Goal: Information Seeking & Learning: Learn about a topic

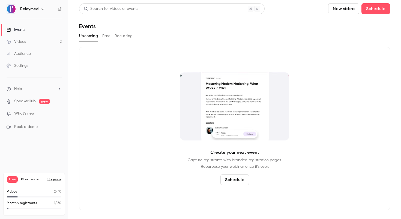
click at [41, 42] on link "Videos 2" at bounding box center [34, 42] width 68 height 12
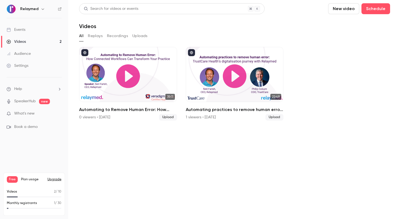
click at [29, 50] on link "Audience" at bounding box center [34, 54] width 68 height 12
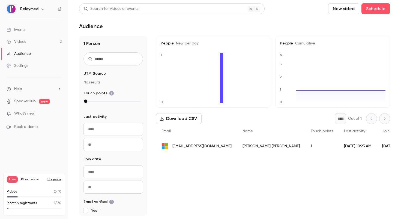
click at [23, 42] on div "Videos" at bounding box center [16, 41] width 19 height 5
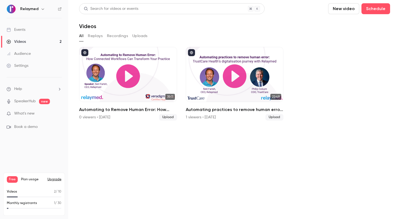
click at [24, 33] on link "Events" at bounding box center [34, 30] width 68 height 12
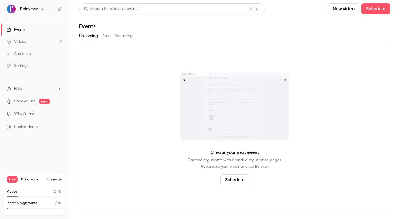
click at [23, 68] on div "Settings" at bounding box center [18, 65] width 22 height 5
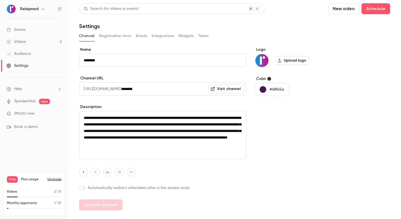
click at [34, 51] on link "Audience" at bounding box center [34, 54] width 68 height 12
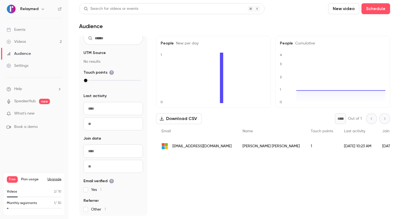
scroll to position [22, 0]
click at [26, 65] on div "Settings" at bounding box center [18, 65] width 22 height 5
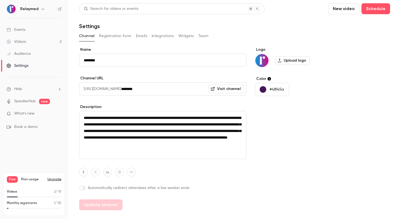
click at [29, 52] on div "Audience" at bounding box center [19, 53] width 24 height 5
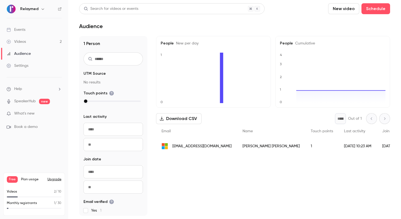
click at [31, 28] on link "Events" at bounding box center [34, 30] width 68 height 12
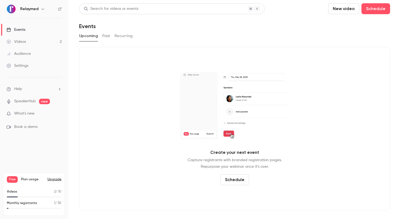
click at [27, 46] on link "Videos 2" at bounding box center [34, 42] width 68 height 12
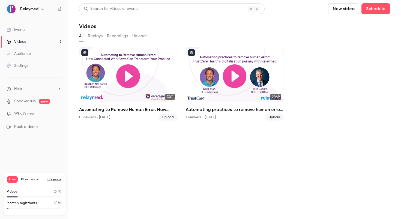
click at [28, 54] on div "Audience" at bounding box center [19, 53] width 24 height 5
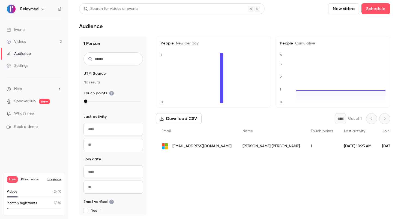
click at [27, 42] on link "Videos 2" at bounding box center [34, 42] width 68 height 12
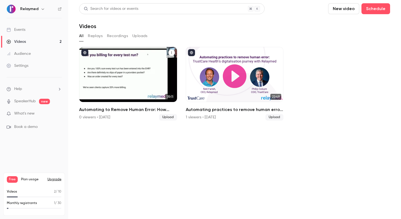
click at [143, 82] on div "Automating to Remove Human Error: How Connected Workflows Can Transform Your Pr…" at bounding box center [128, 74] width 98 height 55
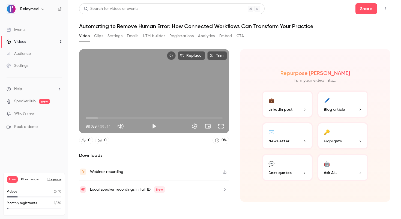
click at [100, 41] on div "Video Clips Settings Emails UTM builder Registrations Analytics Embed CTA" at bounding box center [161, 37] width 165 height 11
click at [97, 34] on button "Clips" at bounding box center [98, 36] width 9 height 9
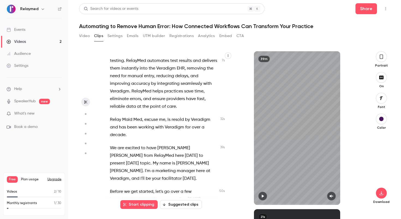
scroll to position [57, 0]
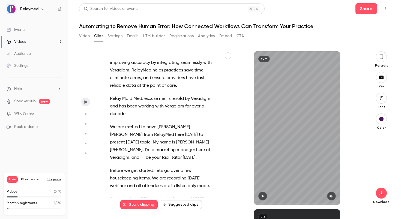
click at [263, 197] on icon "button" at bounding box center [263, 196] width 4 height 4
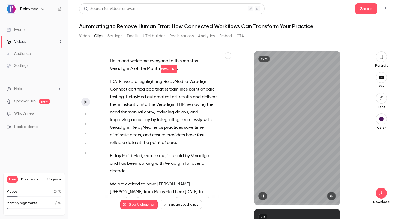
scroll to position [0, 0]
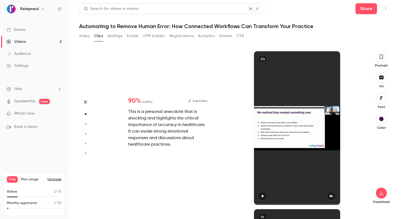
type input "***"
click at [230, 120] on div "90 % virality Subtitles This is a personal anecdote that is shocking and highli…" at bounding box center [232, 128] width 259 height 154
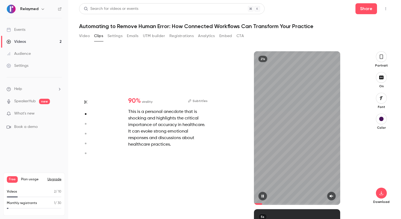
click at [330, 193] on button "button" at bounding box center [331, 196] width 9 height 9
type input "***"
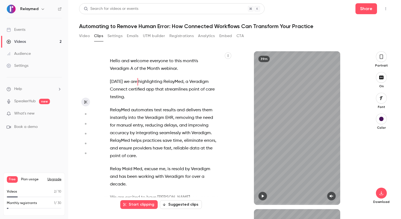
type input "*"
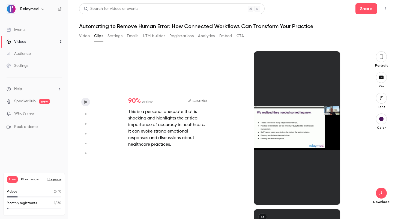
type input "***"
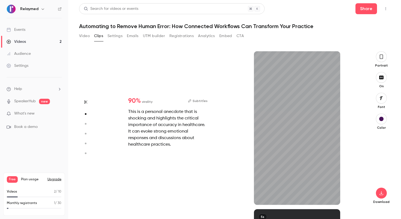
scroll to position [158, 0]
type input "****"
click at [13, 196] on div "Videos 2 / 10" at bounding box center [34, 193] width 55 height 8
click at [20, 196] on div "Videos 2 / 10" at bounding box center [34, 193] width 55 height 8
click at [33, 199] on div "Videos 2 / 10 Monthly registrants 1 / 30" at bounding box center [34, 200] width 55 height 23
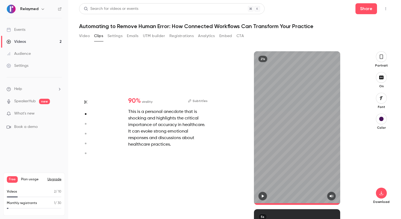
click at [32, 203] on p "Monthly registrants" at bounding box center [22, 203] width 30 height 5
click at [32, 208] on div "Monthly registrants 1 / 30" at bounding box center [34, 205] width 55 height 8
click at [32, 40] on link "Videos 2" at bounding box center [34, 42] width 68 height 12
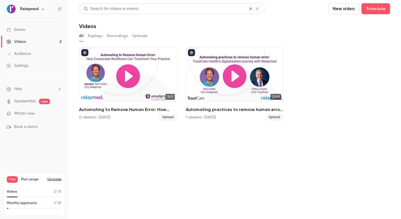
click at [28, 56] on div "Audience" at bounding box center [19, 53] width 24 height 5
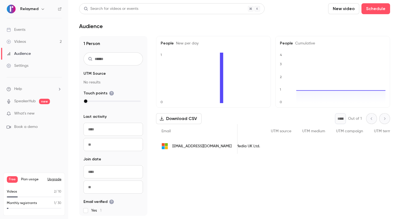
scroll to position [0, 208]
click at [369, 146] on div "People list" at bounding box center [383, 146] width 28 height 15
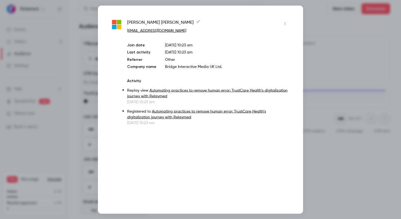
click at [286, 24] on icon "button" at bounding box center [285, 24] width 4 height 4
click at [286, 24] on div at bounding box center [200, 109] width 401 height 219
click at [317, 52] on div at bounding box center [200, 109] width 401 height 219
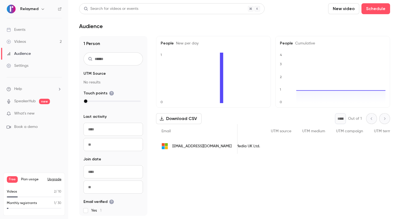
click at [34, 41] on link "Videos 2" at bounding box center [34, 42] width 68 height 12
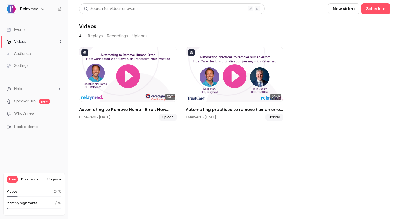
click at [118, 35] on button "Recordings" at bounding box center [117, 36] width 21 height 9
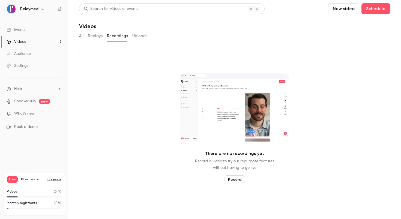
click at [98, 35] on button "Replays" at bounding box center [95, 36] width 15 height 9
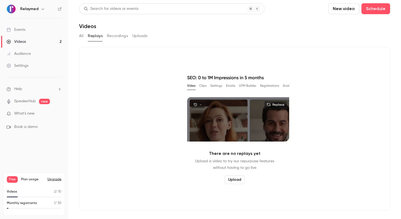
click at [131, 37] on div "All Replays Recordings Uploads" at bounding box center [234, 36] width 311 height 9
